Goal: Task Accomplishment & Management: Manage account settings

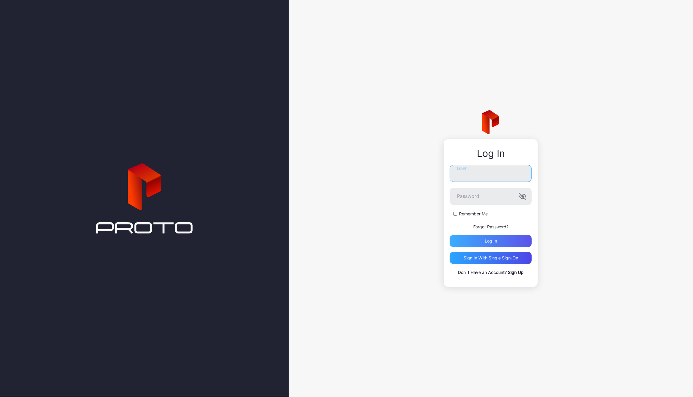
type input "**********"
click at [481, 243] on div "Log in" at bounding box center [491, 241] width 82 height 12
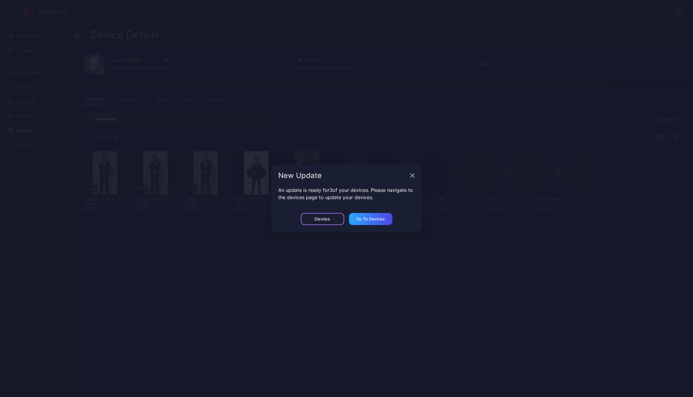
click at [330, 219] on div "Dismiss" at bounding box center [323, 218] width 16 height 5
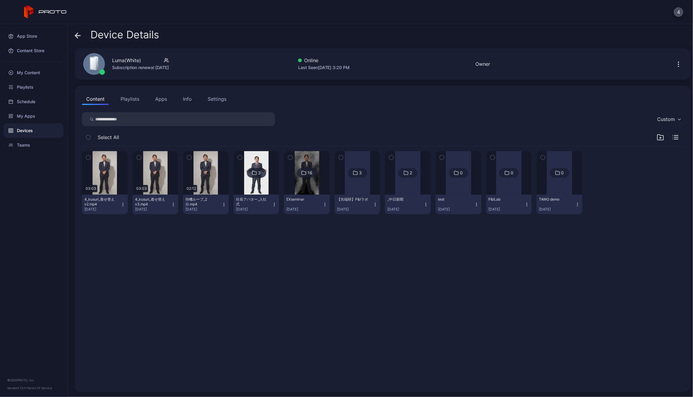
click at [23, 128] on div "Devices" at bounding box center [34, 130] width 60 height 14
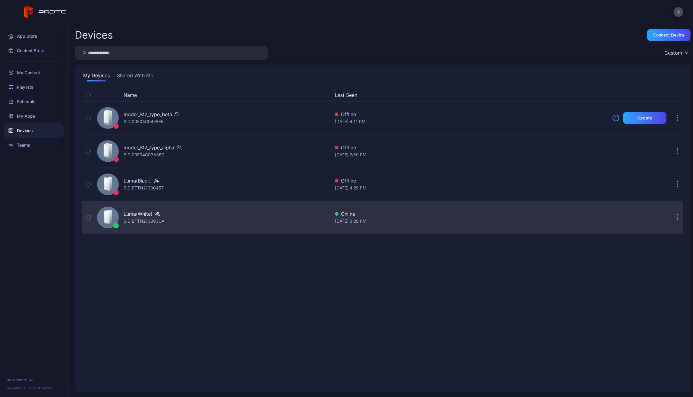
click at [140, 216] on div "Luma(White)" at bounding box center [138, 213] width 29 height 7
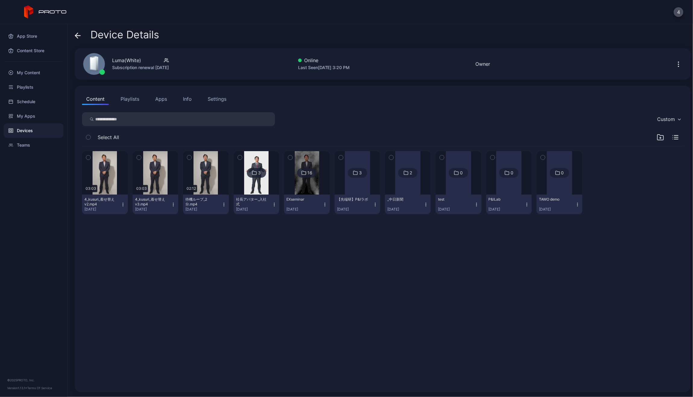
click at [135, 98] on button "Playlists" at bounding box center [129, 99] width 27 height 12
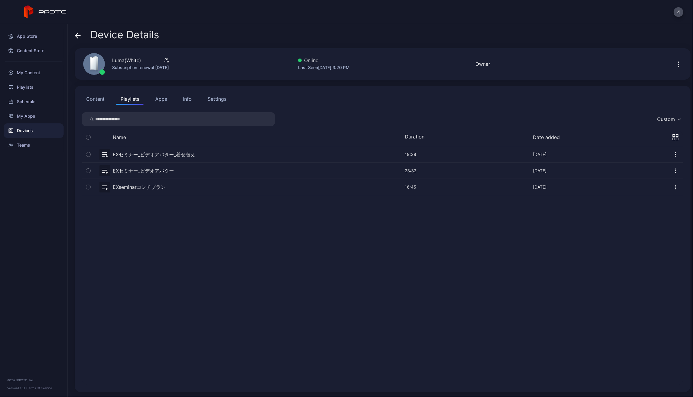
click at [155, 153] on button "button" at bounding box center [382, 154] width 601 height 16
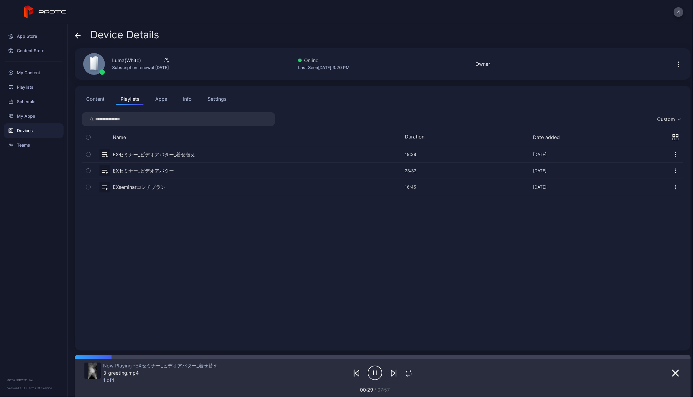
drag, startPoint x: 390, startPoint y: 368, endPoint x: 303, endPoint y: 381, distance: 87.7
click at [303, 381] on div at bounding box center [382, 372] width 199 height 21
click at [391, 370] on icon "button" at bounding box center [393, 373] width 4 height 6
click at [390, 371] on icon "button" at bounding box center [393, 372] width 7 height 7
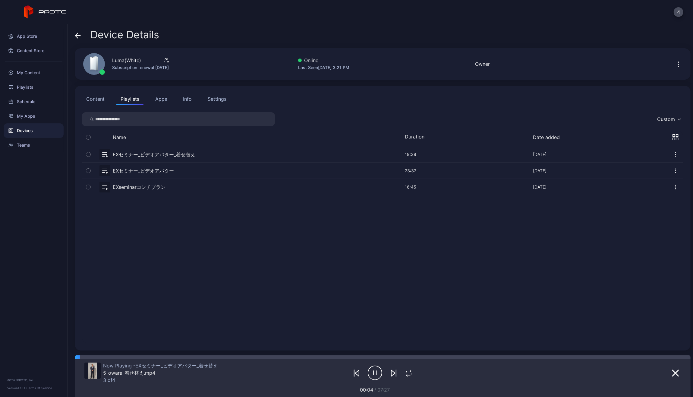
click at [390, 371] on icon "button" at bounding box center [393, 372] width 7 height 7
click at [368, 368] on icon "button" at bounding box center [375, 372] width 14 height 15
click at [355, 370] on icon "button" at bounding box center [357, 373] width 4 height 6
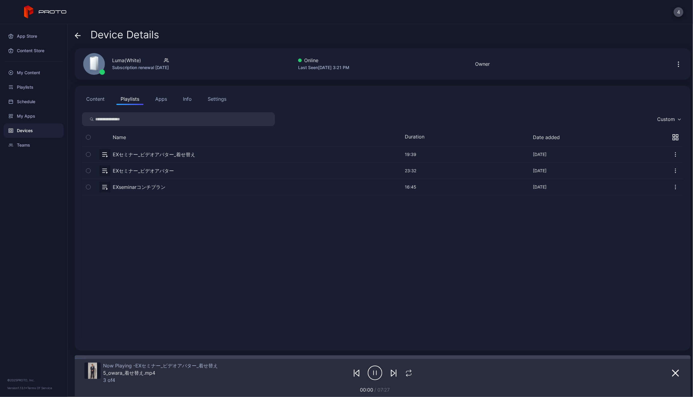
click at [355, 370] on icon "button" at bounding box center [357, 373] width 4 height 6
click at [357, 368] on div at bounding box center [382, 372] width 63 height 21
click at [353, 370] on icon "button" at bounding box center [356, 372] width 7 height 7
click at [351, 367] on div at bounding box center [382, 372] width 63 height 21
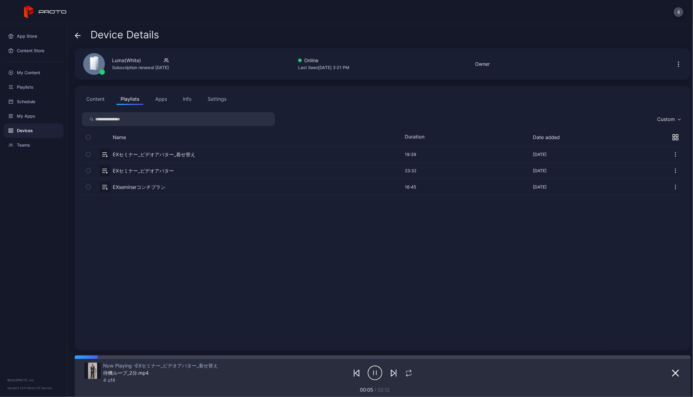
click at [353, 370] on icon "button" at bounding box center [356, 372] width 7 height 7
drag, startPoint x: 431, startPoint y: 370, endPoint x: 320, endPoint y: 371, distance: 110.3
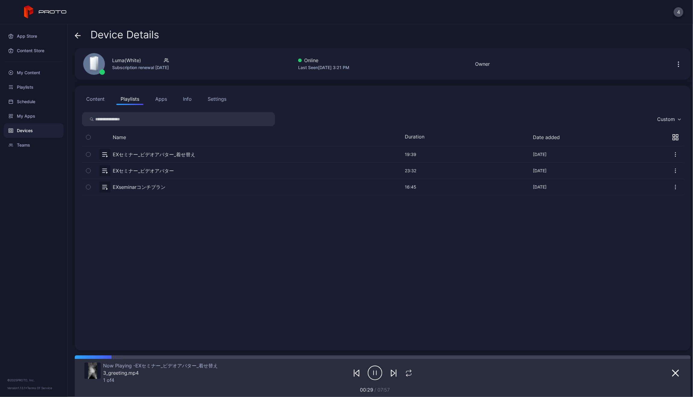
click at [320, 371] on div at bounding box center [382, 372] width 199 height 21
drag, startPoint x: 321, startPoint y: 369, endPoint x: 308, endPoint y: 365, distance: 12.9
click at [308, 365] on div at bounding box center [382, 372] width 199 height 21
click at [372, 372] on icon "button" at bounding box center [375, 372] width 14 height 15
click at [370, 366] on icon "button" at bounding box center [375, 373] width 14 height 14
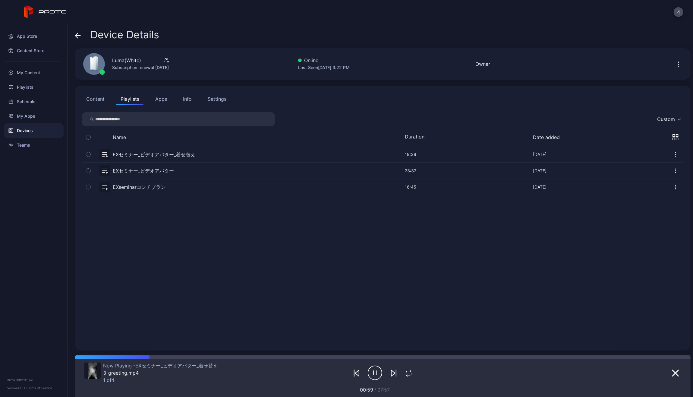
click at [418, 253] on div "EXセミナー_ビデオアバター_着せ替え [DATE] 19:39 Sep 24, 2025 EXセミナー_ビデオアバター [DATE] 23:32 Sep 1…" at bounding box center [382, 244] width 601 height 197
click at [406, 254] on div "EXセミナー_ビデオアバター_着せ替え [DATE] 19:39 Sep 24, 2025 EXセミナー_ビデオアバター [DATE] 23:32 Sep 1…" at bounding box center [382, 244] width 601 height 197
click at [405, 280] on div "EXセミナー_ビデオアバター_着せ替え [DATE] 19:39 Sep 24, 2025 EXセミナー_ビデオアバター [DATE] 23:32 Sep 1…" at bounding box center [382, 244] width 601 height 197
click at [667, 181] on button "button" at bounding box center [675, 187] width 16 height 16
click at [667, 179] on button "button" at bounding box center [675, 187] width 16 height 16
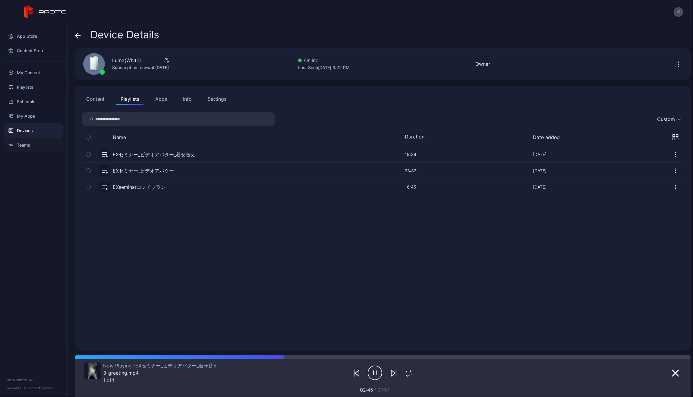
click at [27, 141] on div "Teams" at bounding box center [34, 145] width 60 height 14
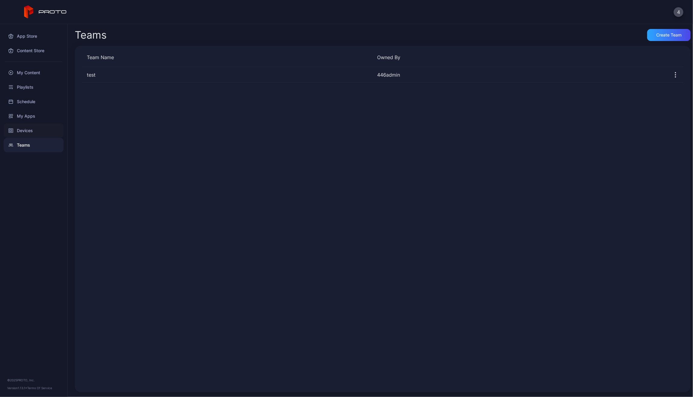
click at [32, 130] on div "Devices" at bounding box center [34, 130] width 60 height 14
